Goal: Communication & Community: Participate in discussion

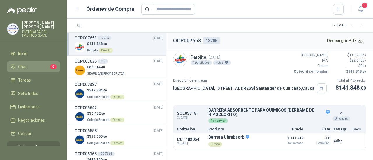
click at [36, 66] on li "Chat 6" at bounding box center [33, 67] width 46 height 6
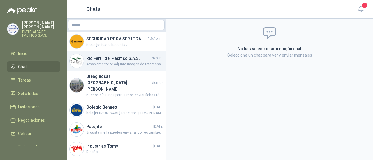
click at [126, 59] on h4 "Rio Fertil del Pacífico S.A.S." at bounding box center [116, 58] width 61 height 6
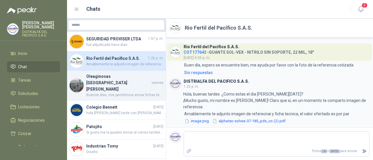
click at [114, 93] on span "Buenos días, nos permitimos enviar fichas técnicas de los elemento cotizados." at bounding box center [124, 96] width 77 height 6
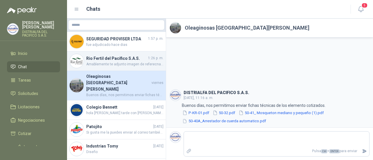
click at [119, 61] on h4 "Rio Fertil del Pacífico S.A.S." at bounding box center [116, 58] width 61 height 6
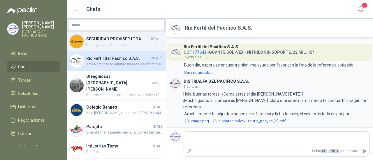
click at [122, 46] on span "fue adjudicado hace dias" at bounding box center [124, 45] width 77 height 6
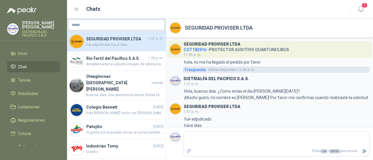
click at [195, 72] on span "1 respuesta" at bounding box center [195, 70] width 22 height 6
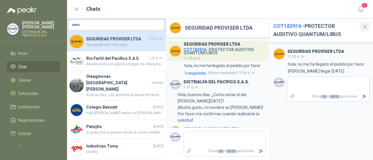
click at [365, 26] on icon "button" at bounding box center [365, 27] width 4 height 4
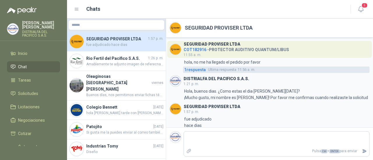
click at [199, 70] on span "1 respuesta" at bounding box center [195, 70] width 22 height 6
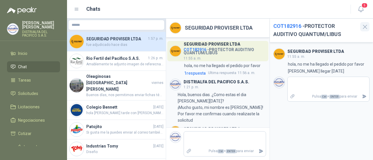
click at [364, 26] on icon "button" at bounding box center [365, 27] width 4 height 4
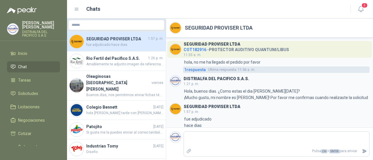
scroll to position [10, 0]
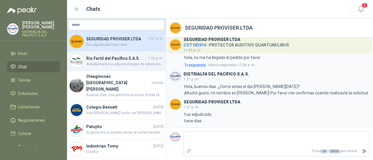
click at [122, 66] on span "Amablemente te adjunto imagen de referecnai y ficha tecnica, el valor ofertado …" at bounding box center [124, 65] width 77 height 6
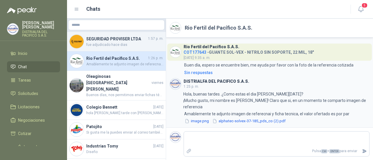
click at [125, 45] on span "fue adjudicado hace dias" at bounding box center [124, 45] width 77 height 6
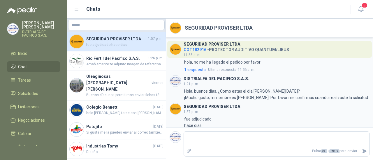
scroll to position [10, 0]
